Goal: Information Seeking & Learning: Find specific fact

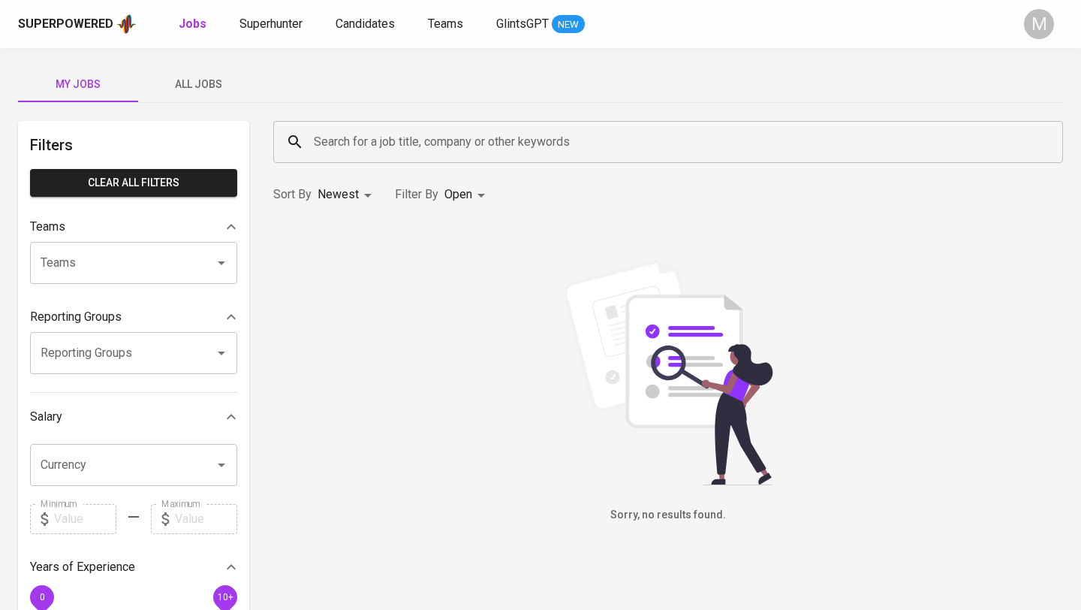
click at [56, 27] on div "Superpowered" at bounding box center [65, 24] width 95 height 17
click at [288, 23] on span "Superhunter" at bounding box center [271, 24] width 63 height 14
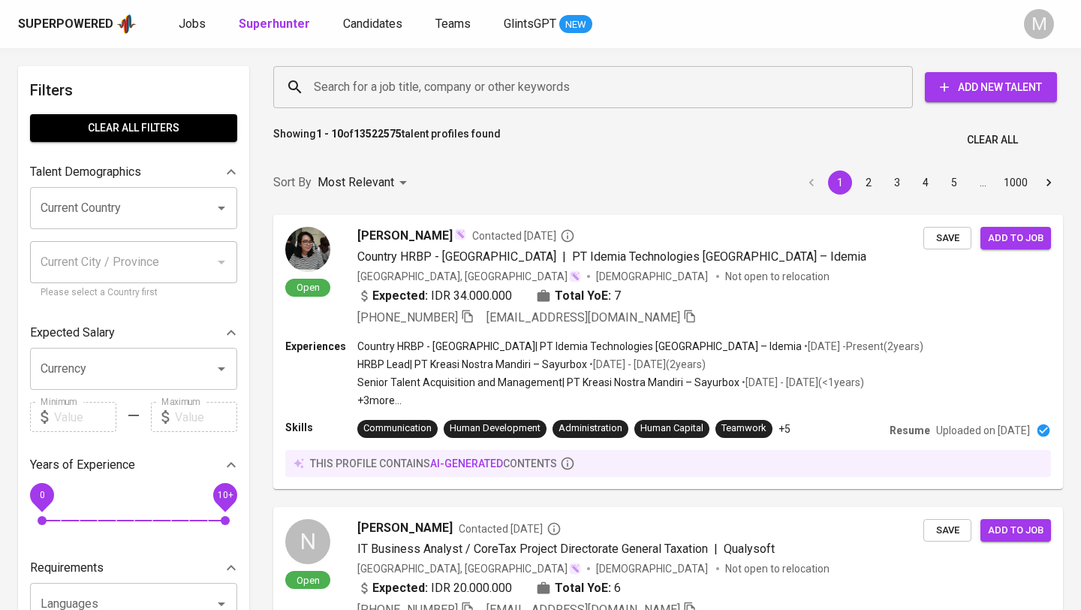
click at [392, 92] on input "Search for a job title, company or other keywords" at bounding box center [597, 87] width 574 height 29
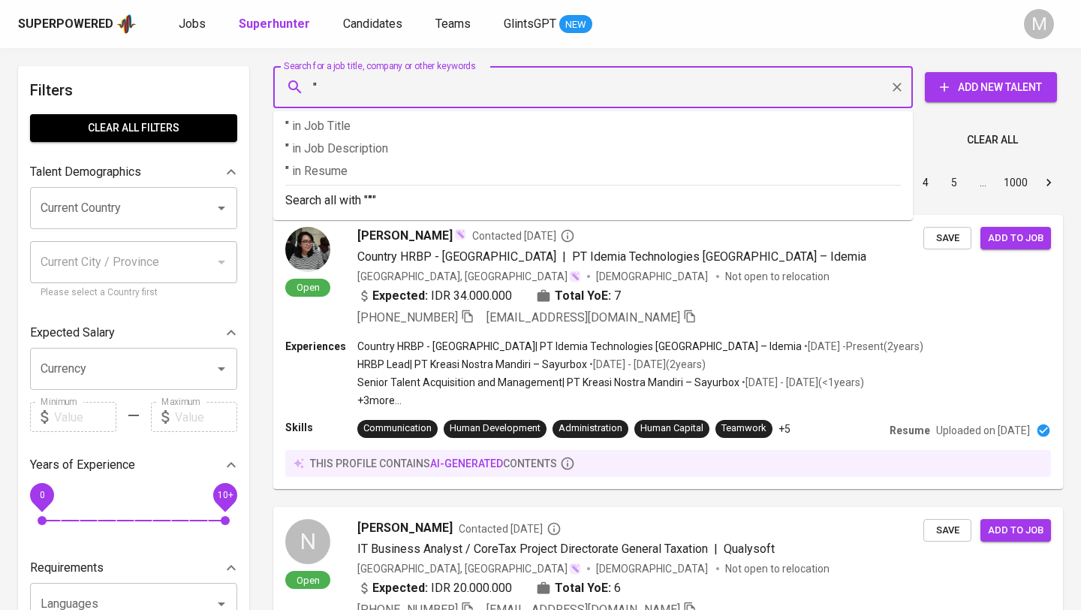
paste input "[EMAIL_ADDRESS][DOMAIN_NAME]"
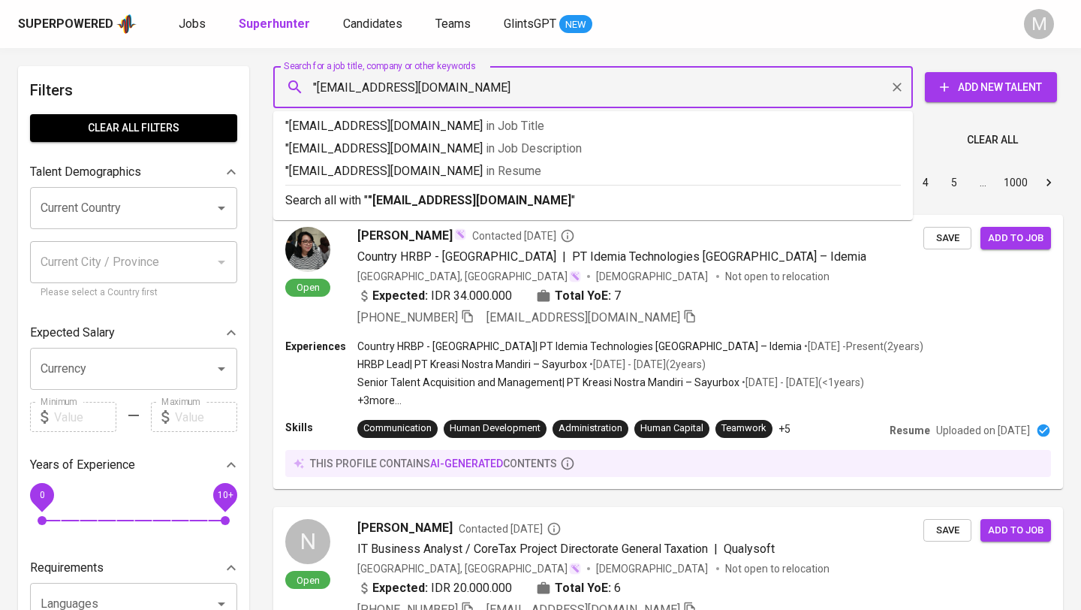
type input ""[EMAIL_ADDRESS][DOMAIN_NAME]""
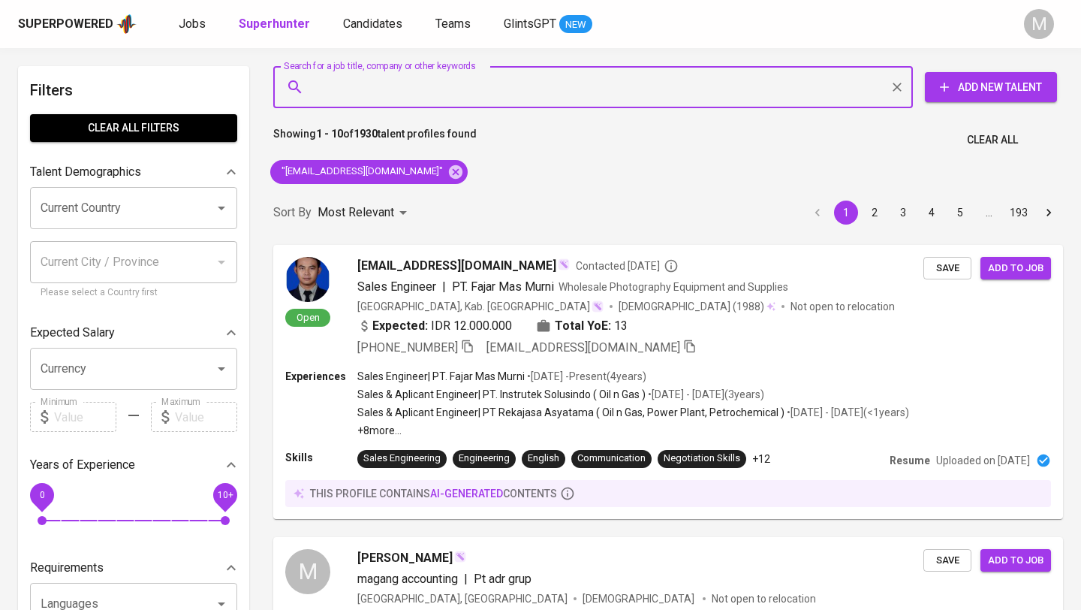
click at [74, 23] on div "Superpowered" at bounding box center [65, 24] width 95 height 17
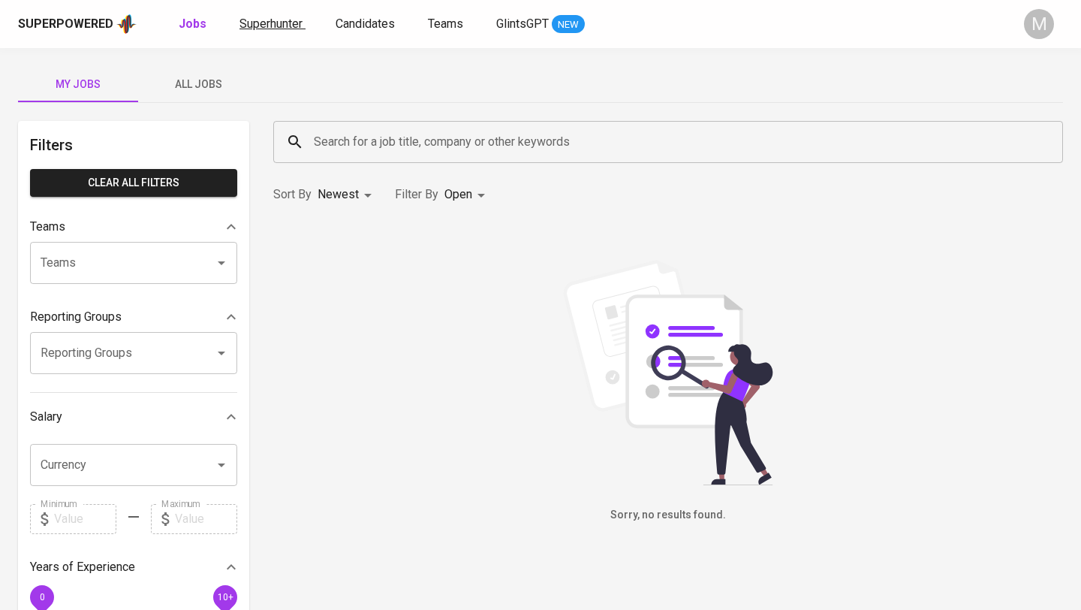
click at [279, 30] on span "Superhunter" at bounding box center [271, 24] width 63 height 14
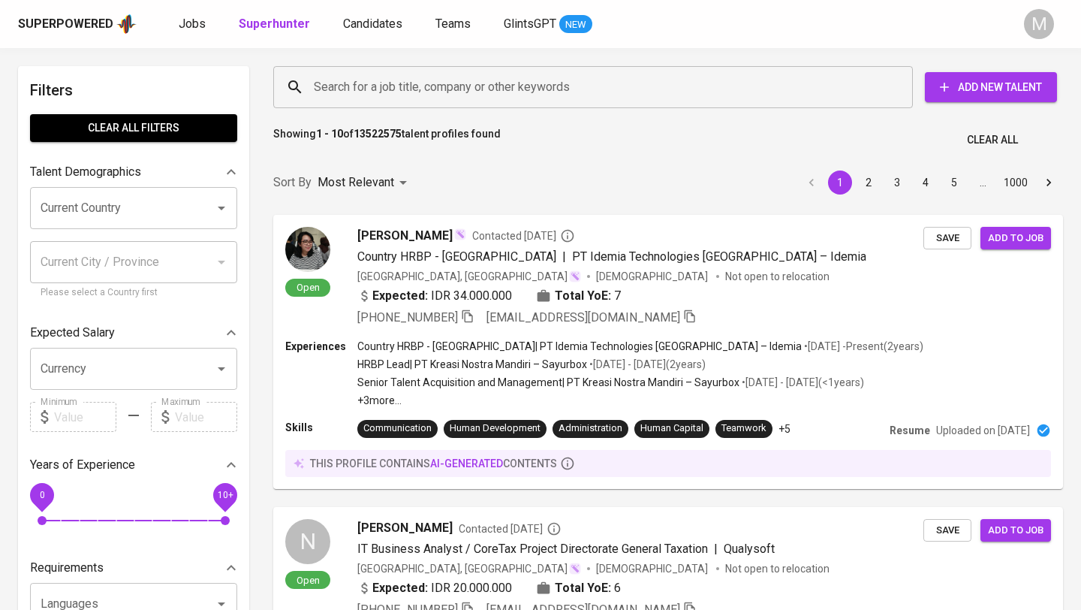
click at [366, 84] on input "Search for a job title, company or other keywords" at bounding box center [597, 87] width 574 height 29
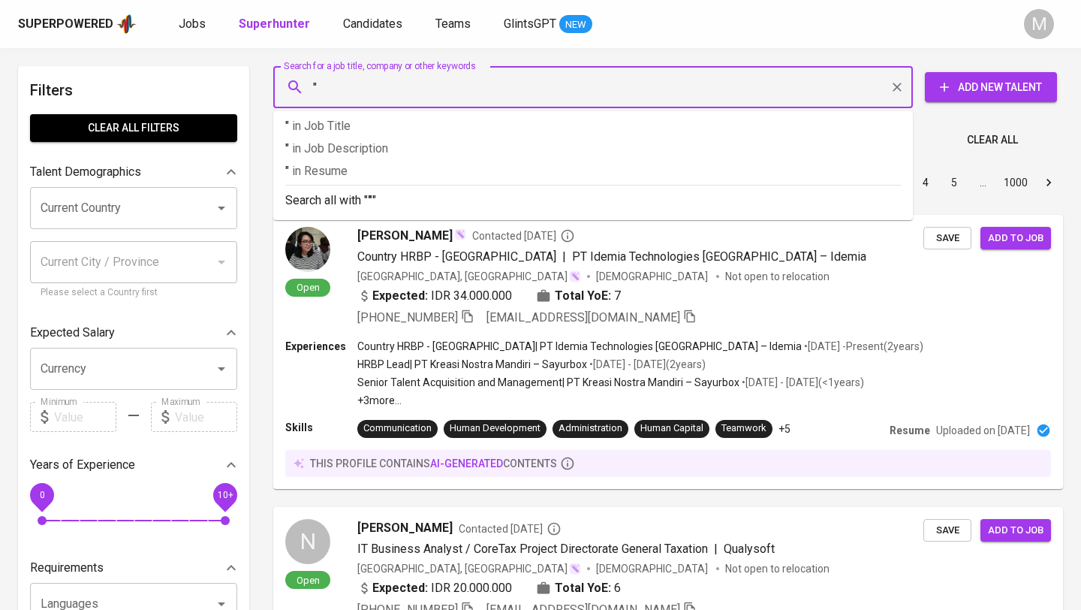
paste input "[EMAIL_ADDRESS][DOMAIN_NAME]"
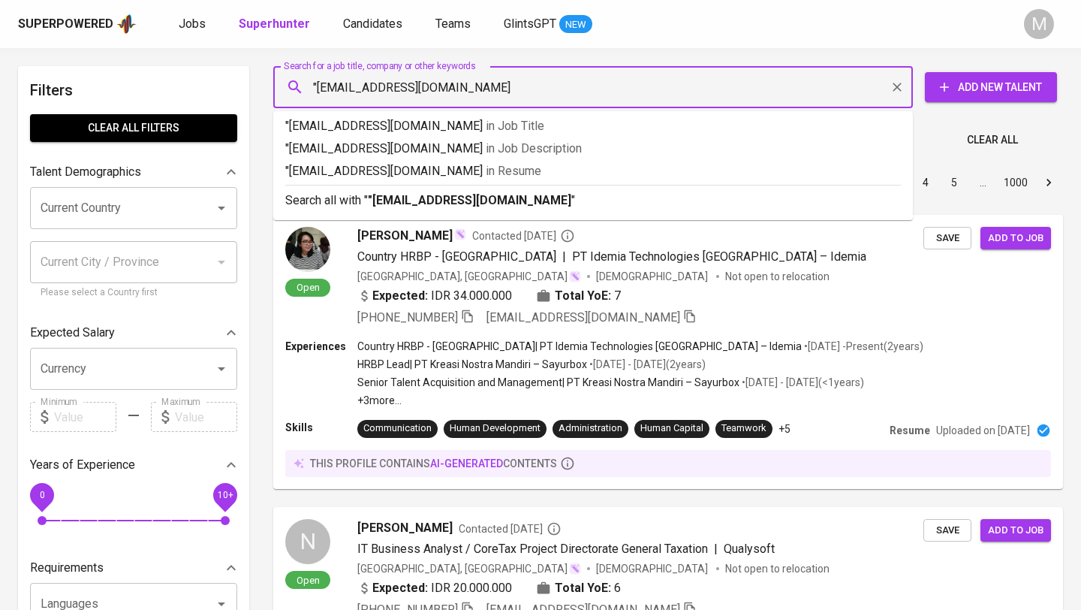
type input ""[EMAIL_ADDRESS][DOMAIN_NAME]""
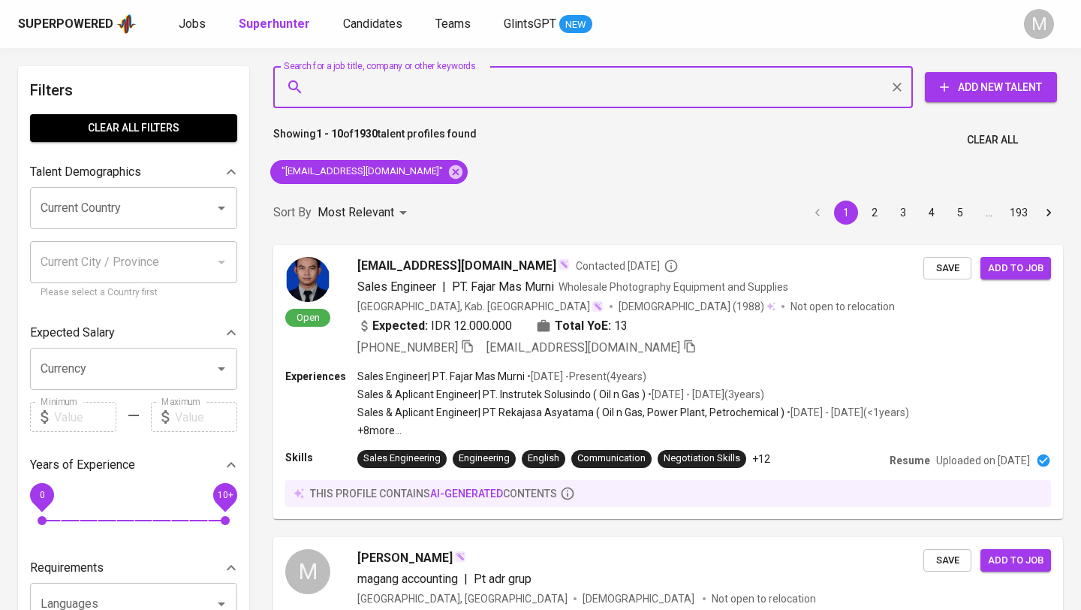
click at [994, 139] on span "Clear All" at bounding box center [992, 140] width 51 height 19
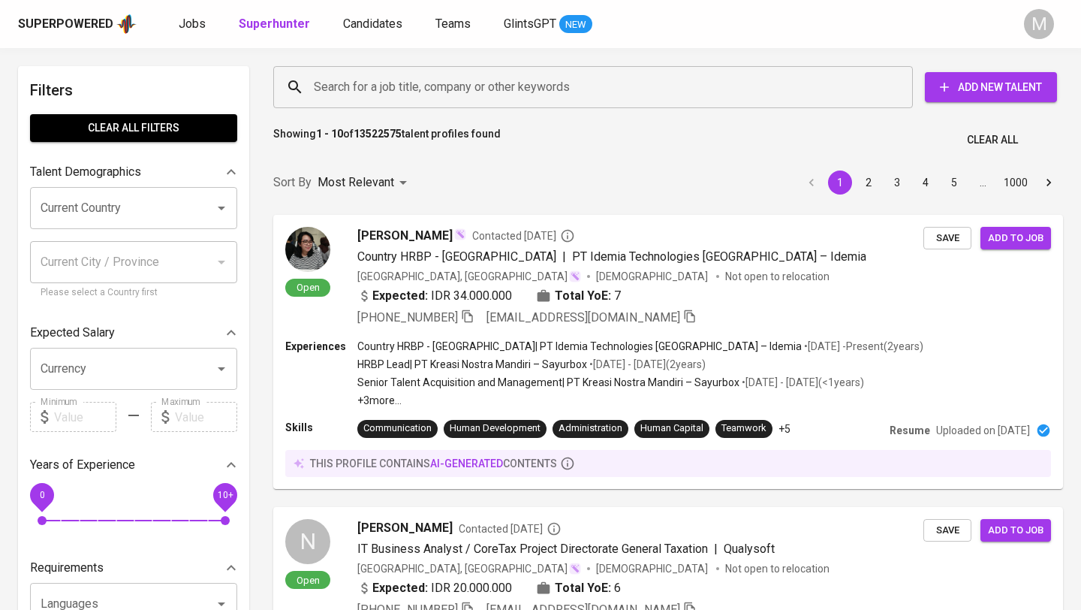
click at [513, 85] on input "Search for a job title, company or other keywords" at bounding box center [597, 87] width 574 height 29
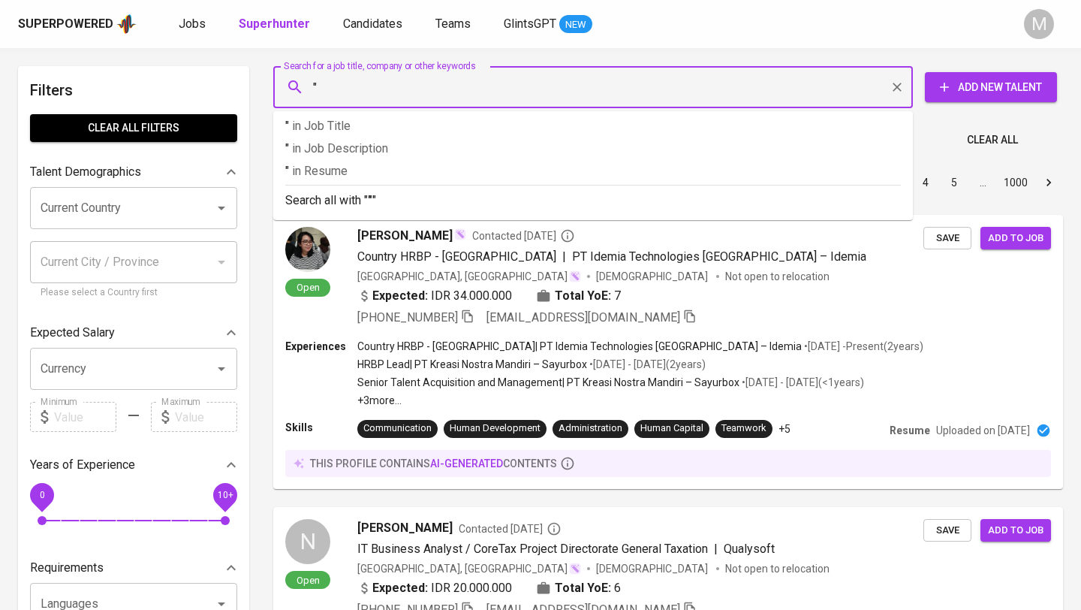
paste input "[PERSON_NAME]"
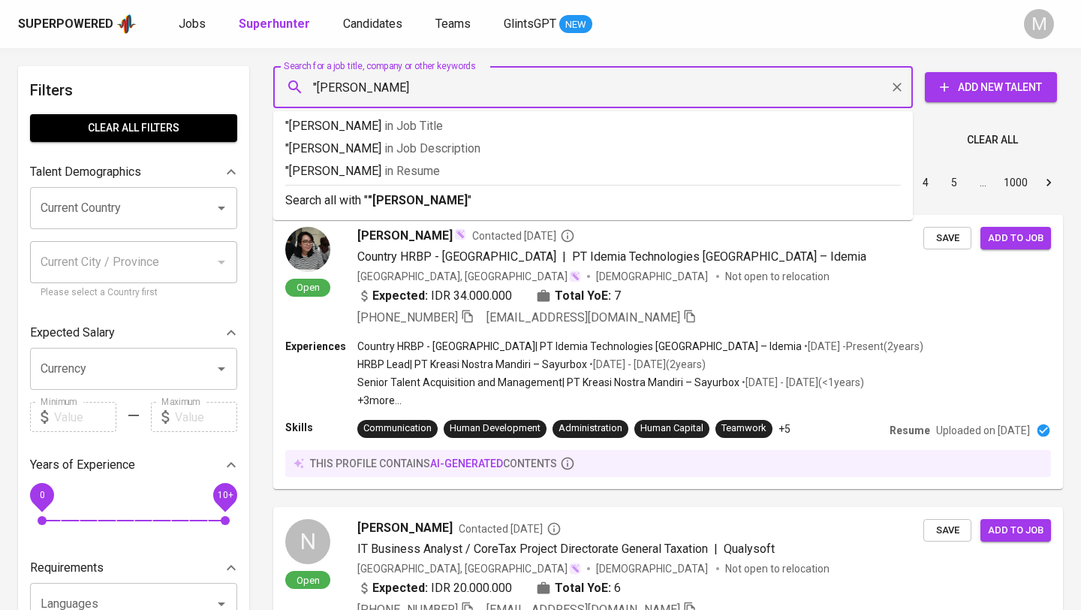
type input ""[PERSON_NAME] Maula""
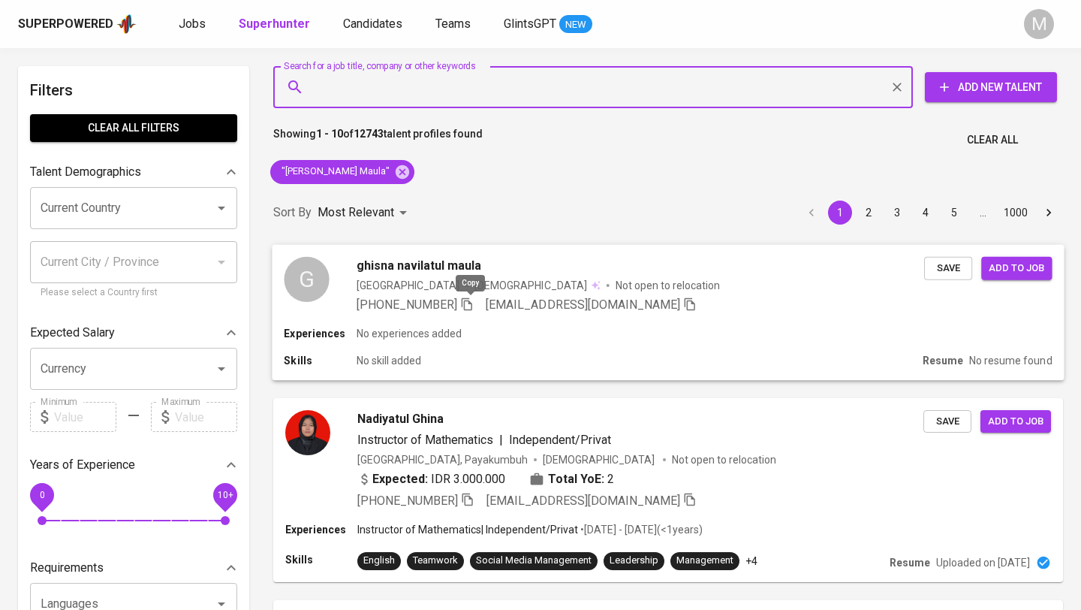
click at [471, 306] on icon "button" at bounding box center [467, 304] width 14 height 14
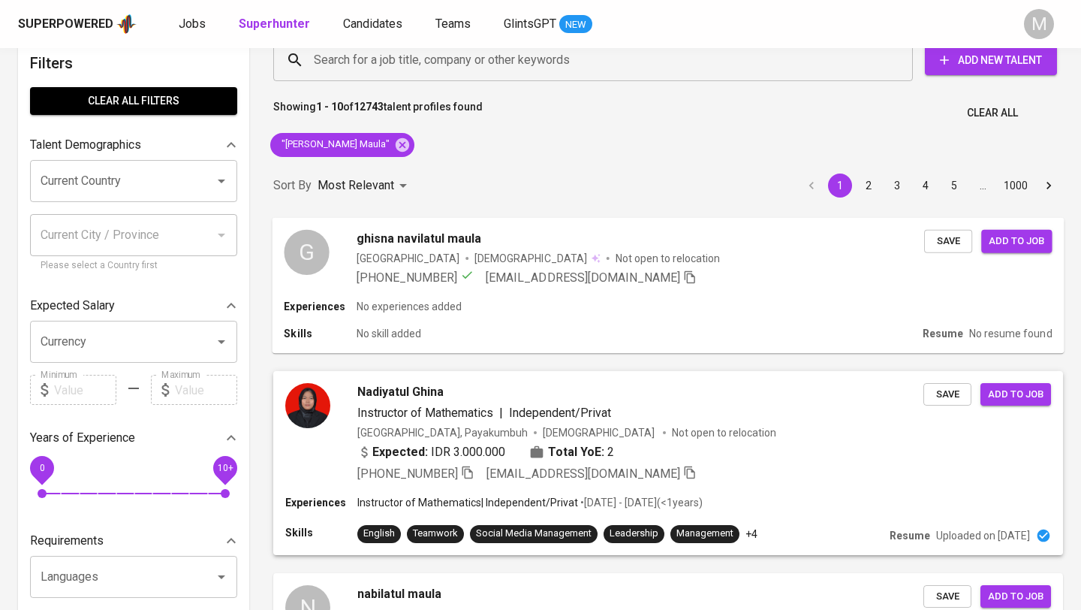
scroll to position [26, 0]
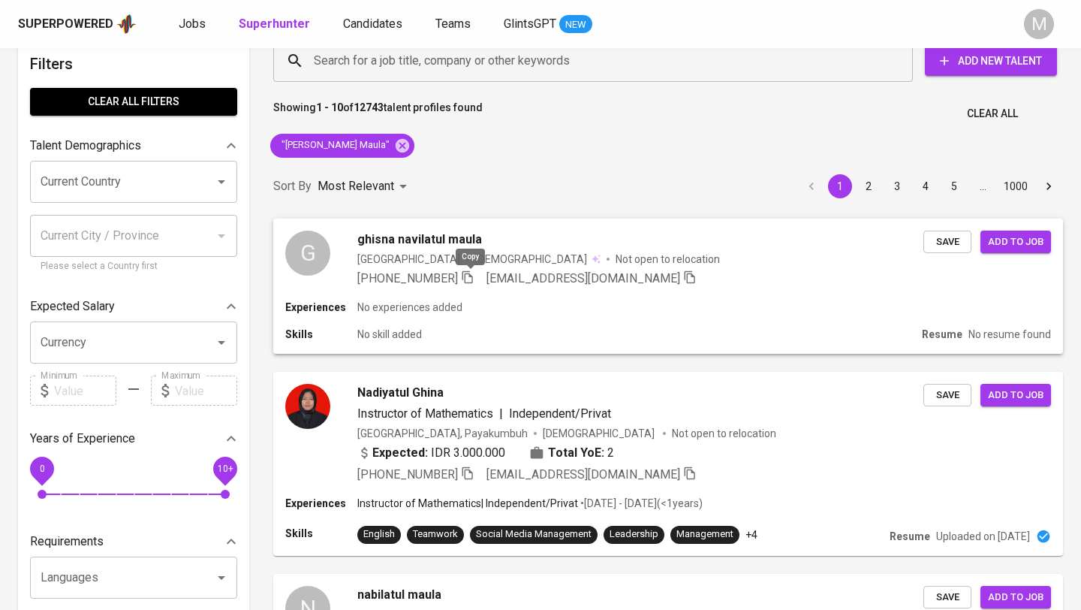
click at [472, 282] on icon "button" at bounding box center [468, 277] width 14 height 14
